Goal: Information Seeking & Learning: Learn about a topic

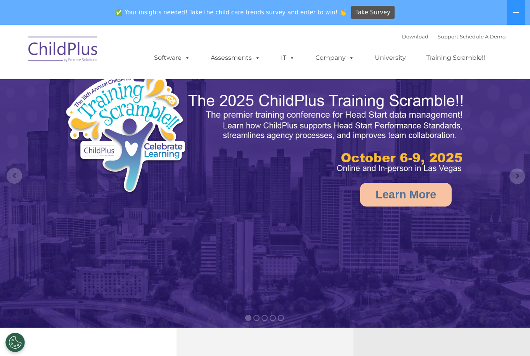
select select "MEDIUM"
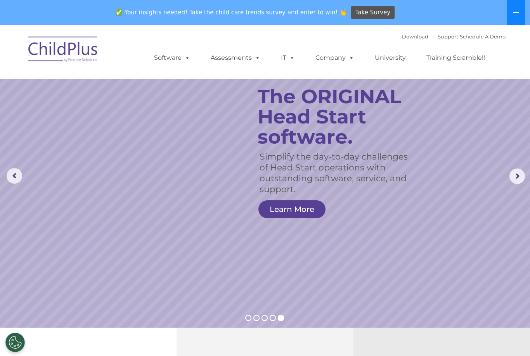
click at [518, 16] on button at bounding box center [516, 12] width 18 height 25
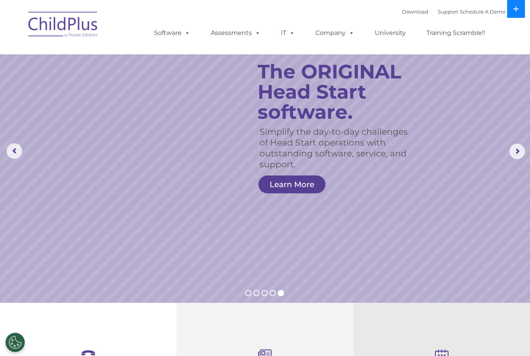
click at [513, 15] on button at bounding box center [516, 9] width 18 height 18
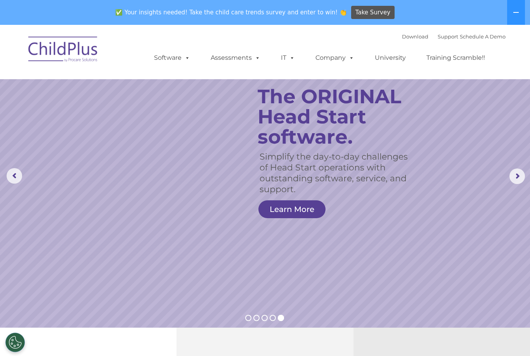
click at [517, 180] on rs-arrow at bounding box center [517, 176] width 16 height 16
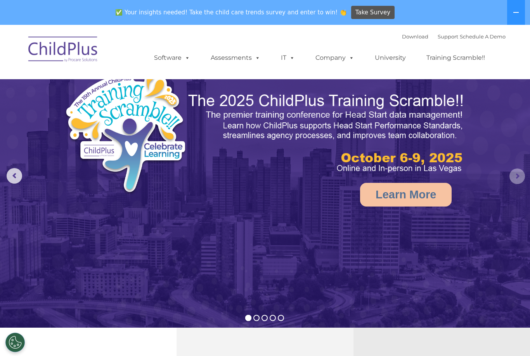
click at [518, 176] on rs-arrow at bounding box center [517, 176] width 16 height 16
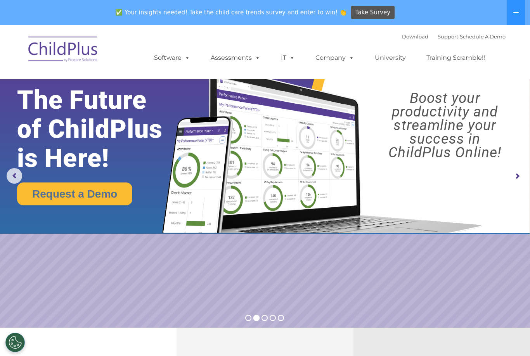
click at [515, 176] on rs-arrow at bounding box center [517, 176] width 16 height 16
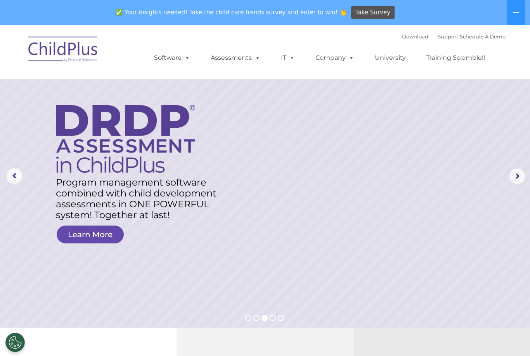
click at [77, 238] on link "Learn More" at bounding box center [90, 234] width 67 height 18
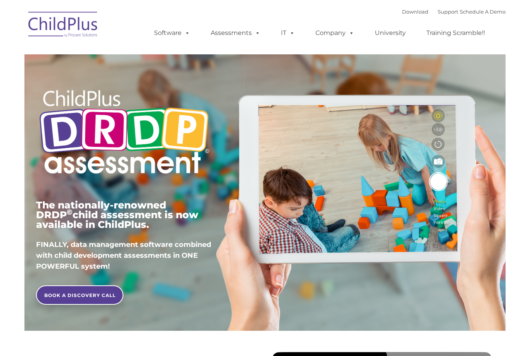
type input ""
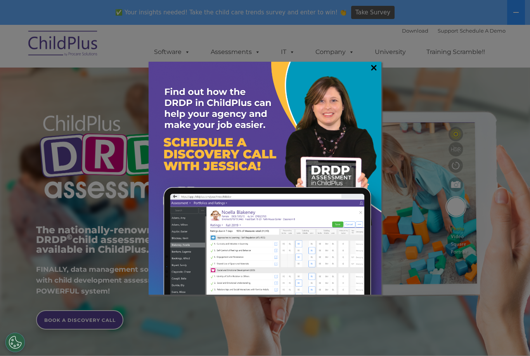
click at [372, 71] on link "×" at bounding box center [373, 68] width 9 height 8
